Goal: Task Accomplishment & Management: Manage account settings

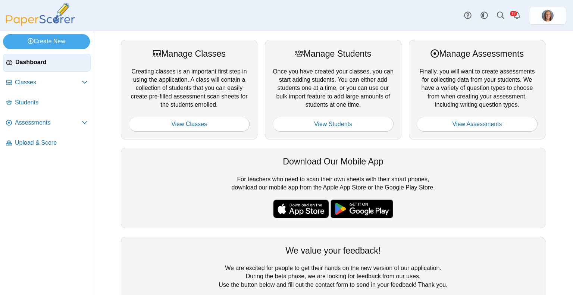
click at [529, 38] on div "Manage Classes Creating classes is an important first step in using the applica…" at bounding box center [333, 163] width 480 height 264
click at [45, 141] on span "Upload & Score" at bounding box center [51, 143] width 73 height 8
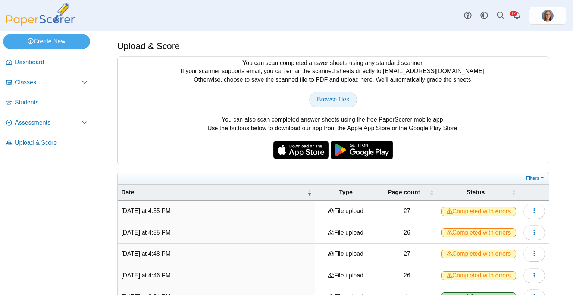
click at [327, 100] on span "Browse files" at bounding box center [333, 99] width 32 height 6
type input "**********"
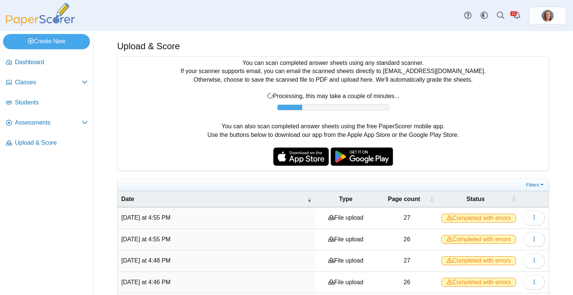
click at [130, 22] on div "Dashboard Classes Archived classes Students Assessments" at bounding box center [286, 15] width 573 height 31
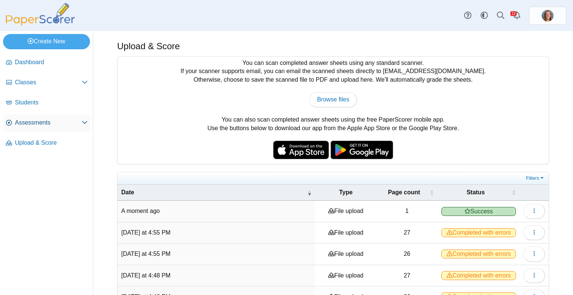
click at [40, 119] on span "Assessments" at bounding box center [48, 123] width 67 height 8
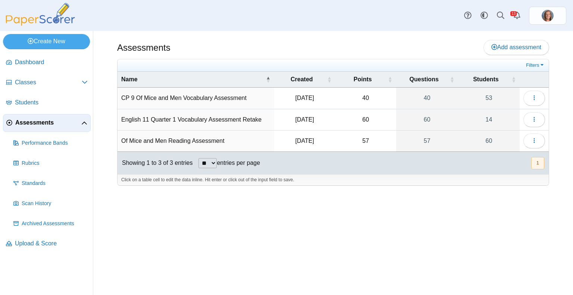
click at [236, 100] on td "CP 9 Of Mice and Men Vocabulary Assessment" at bounding box center [196, 98] width 157 height 21
click at [527, 97] on button "button" at bounding box center [534, 98] width 22 height 15
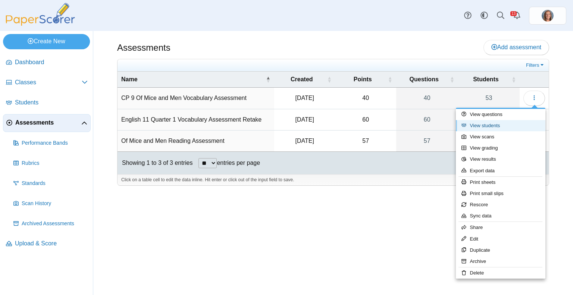
click at [493, 128] on link "View students" at bounding box center [501, 125] width 90 height 11
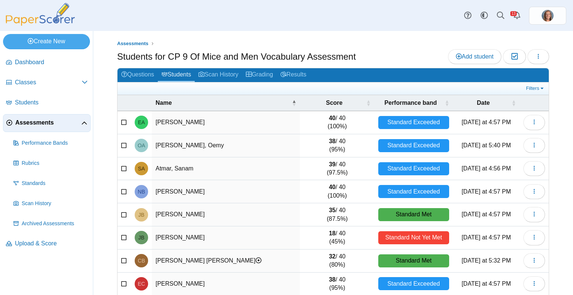
scroll to position [75, 0]
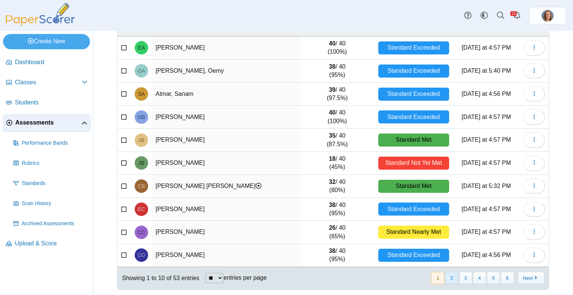
click at [448, 278] on button "2" at bounding box center [451, 278] width 13 height 12
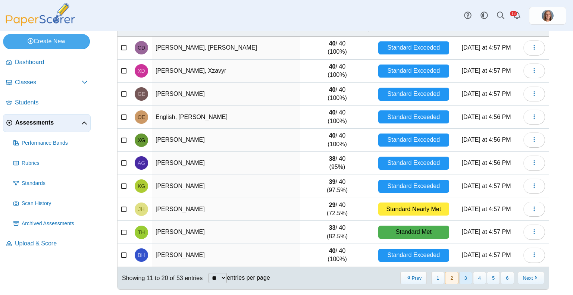
click at [462, 277] on button "3" at bounding box center [465, 278] width 13 height 12
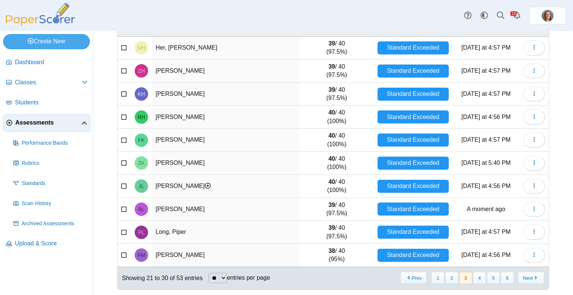
scroll to position [0, 0]
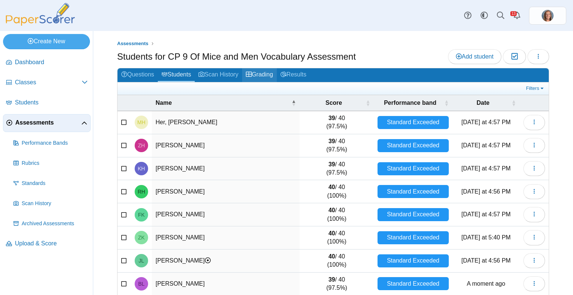
click at [259, 73] on link "Grading" at bounding box center [259, 75] width 35 height 14
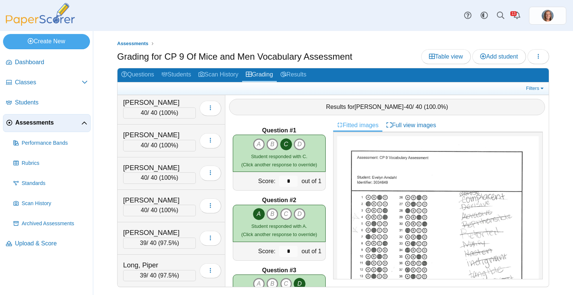
scroll to position [775, 0]
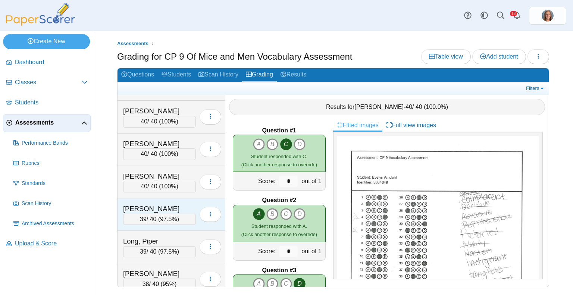
click at [148, 214] on div "39 / 40 ( 97.5% )" at bounding box center [159, 219] width 73 height 11
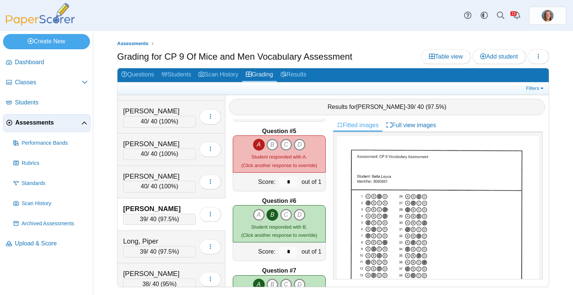
scroll to position [276, 0]
